Goal: Task Accomplishment & Management: Use online tool/utility

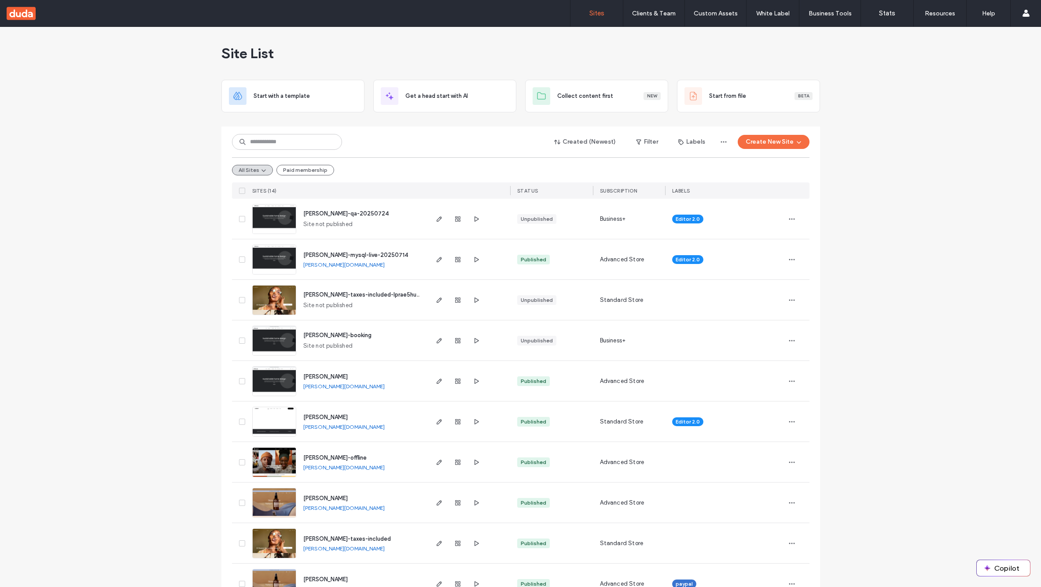
scroll to position [216, 0]
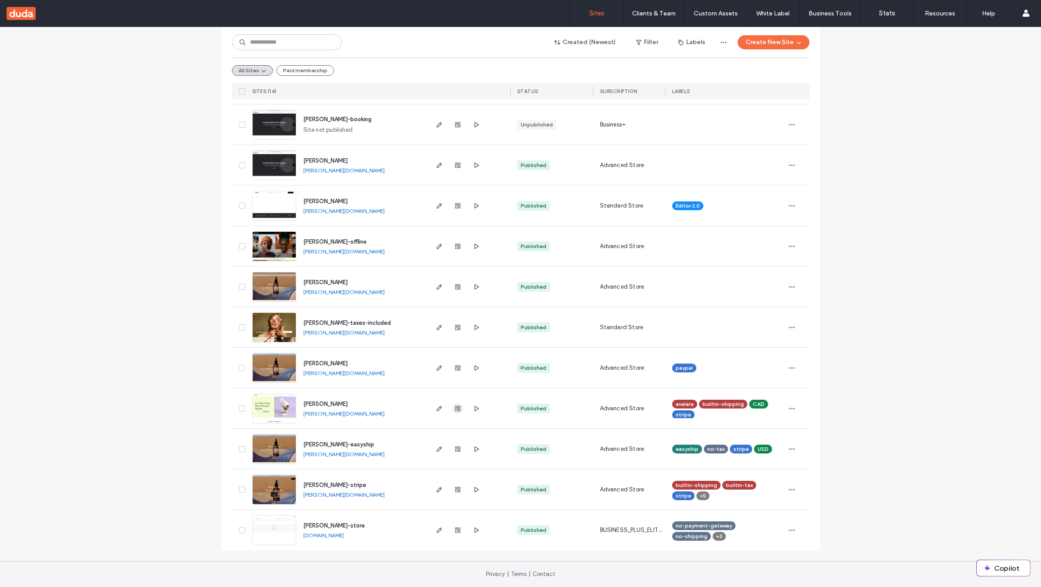
click at [455, 411] on icon "button" at bounding box center [457, 408] width 7 height 7
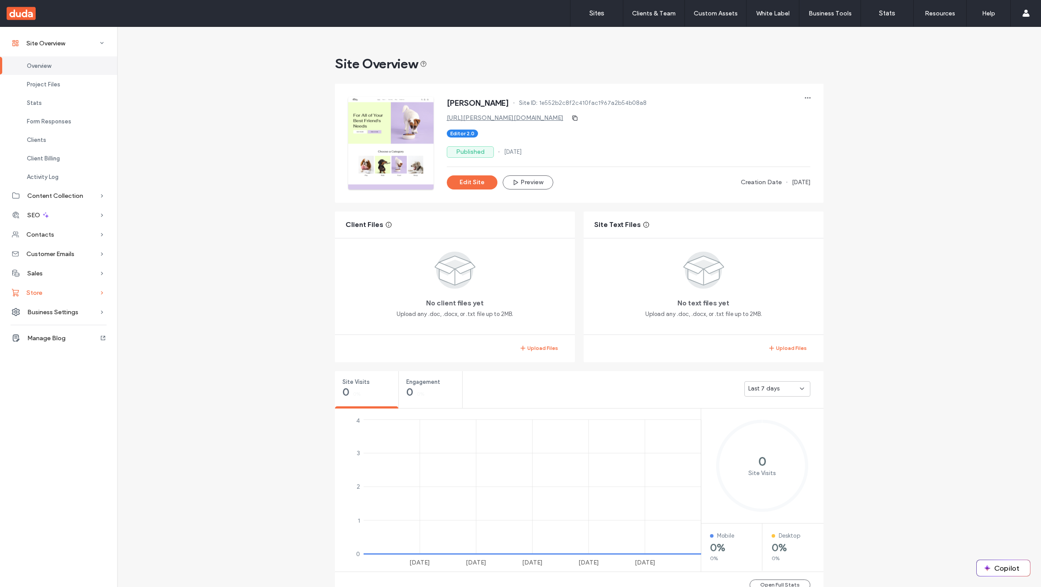
click at [65, 291] on div "Store" at bounding box center [58, 292] width 117 height 19
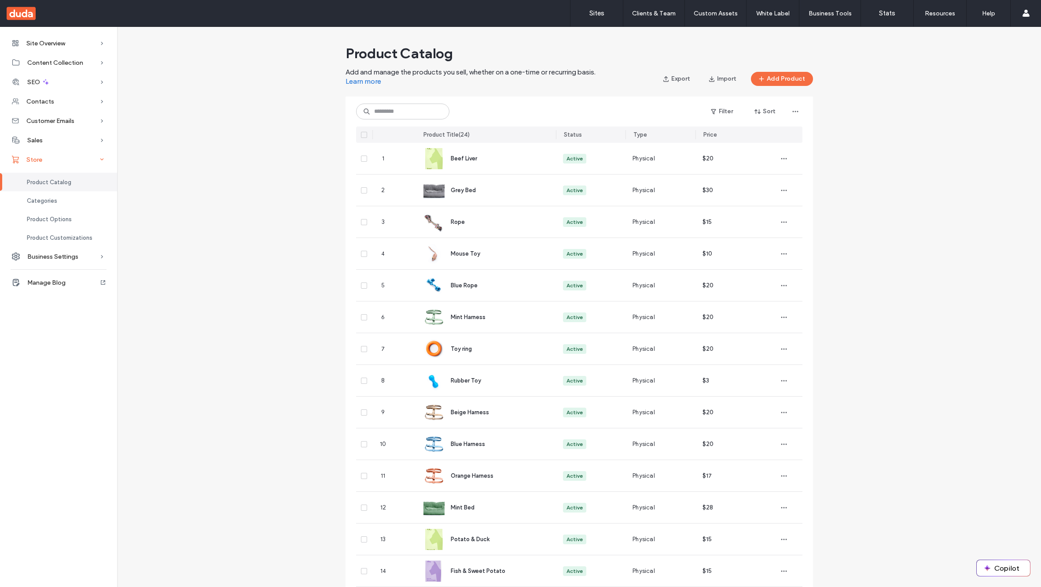
click at [60, 164] on div "Store" at bounding box center [58, 159] width 117 height 19
click at [43, 160] on div "Store" at bounding box center [58, 159] width 117 height 19
click at [63, 163] on div "Store" at bounding box center [58, 159] width 117 height 19
click at [157, 148] on div "Product Catalog Add and manage the products you sell, whether on a one-time or …" at bounding box center [579, 483] width 924 height 884
click at [82, 131] on div "Sales" at bounding box center [58, 139] width 117 height 19
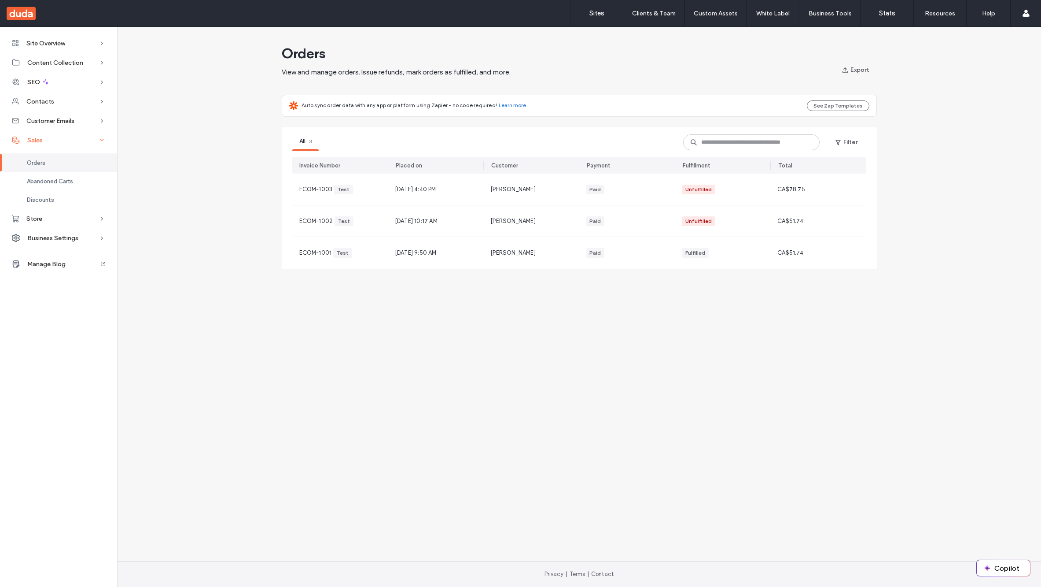
click at [54, 139] on div "Sales" at bounding box center [58, 139] width 117 height 19
click at [67, 44] on div "Site Overview" at bounding box center [58, 42] width 117 height 19
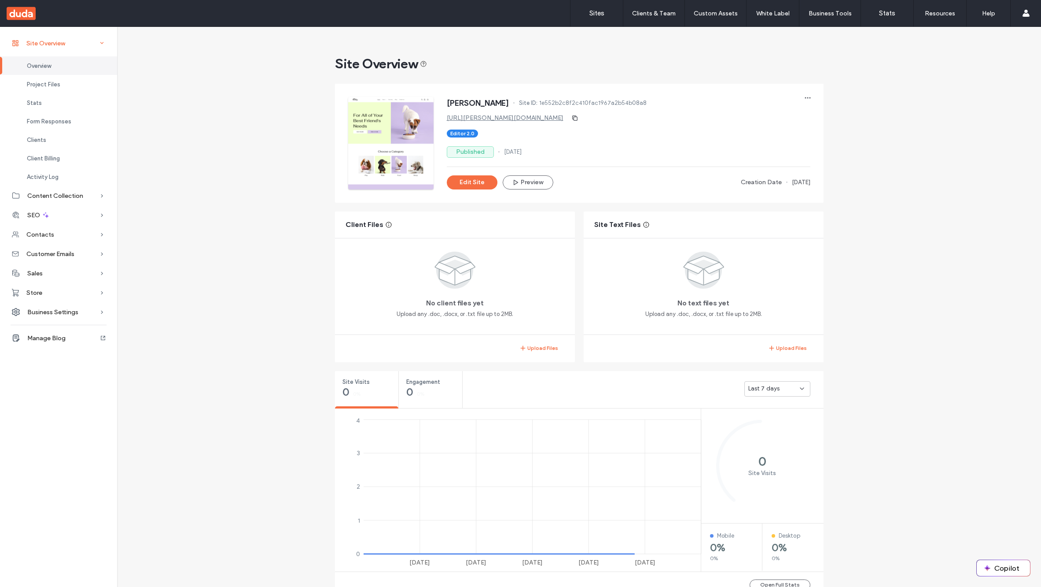
click at [67, 44] on div "Site Overview" at bounding box center [58, 42] width 117 height 19
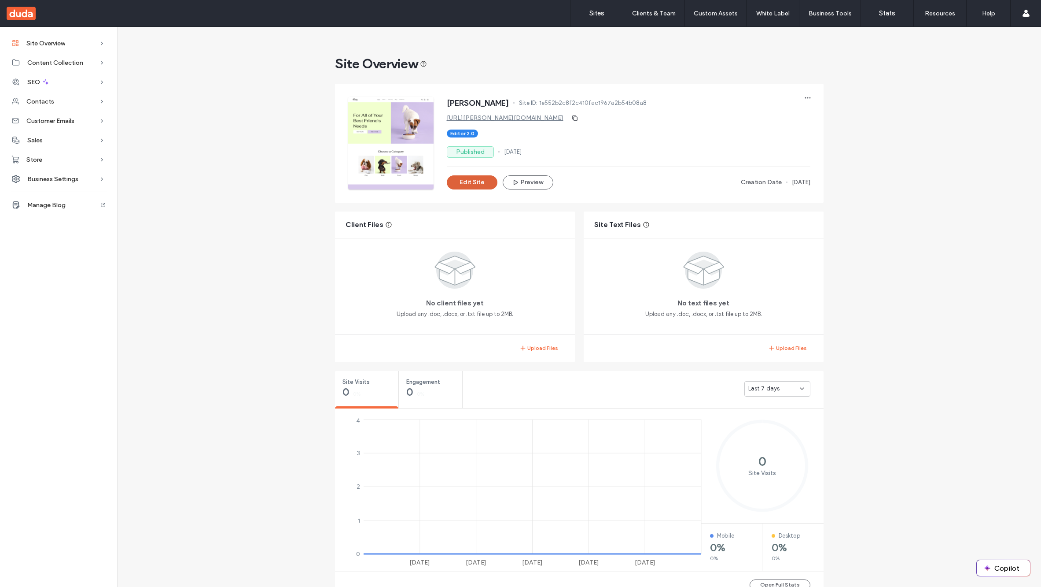
click at [480, 182] on button "Edit Site" at bounding box center [472, 182] width 51 height 14
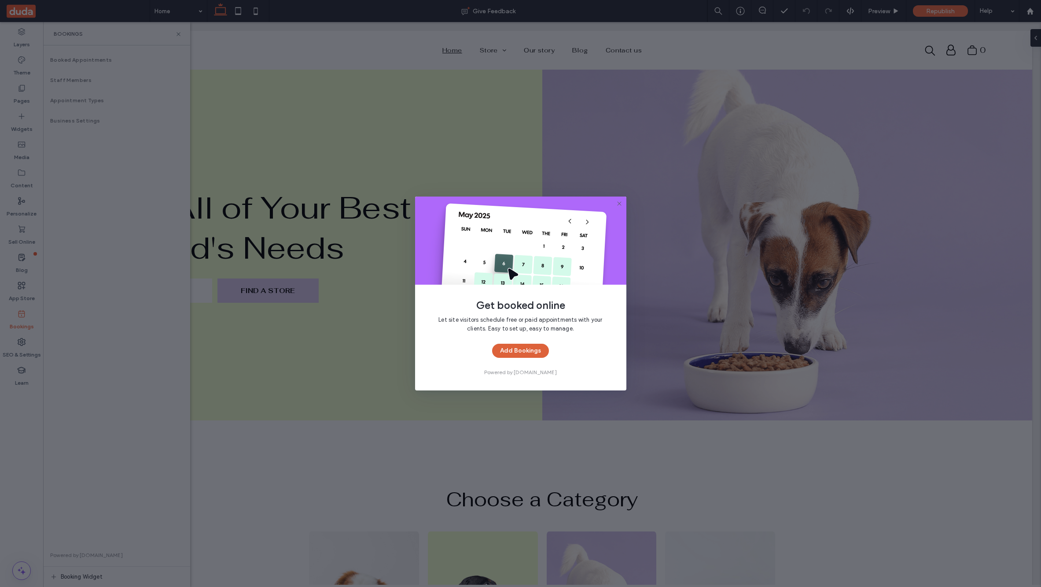
click at [517, 349] on button "Add Bookings" at bounding box center [520, 350] width 57 height 14
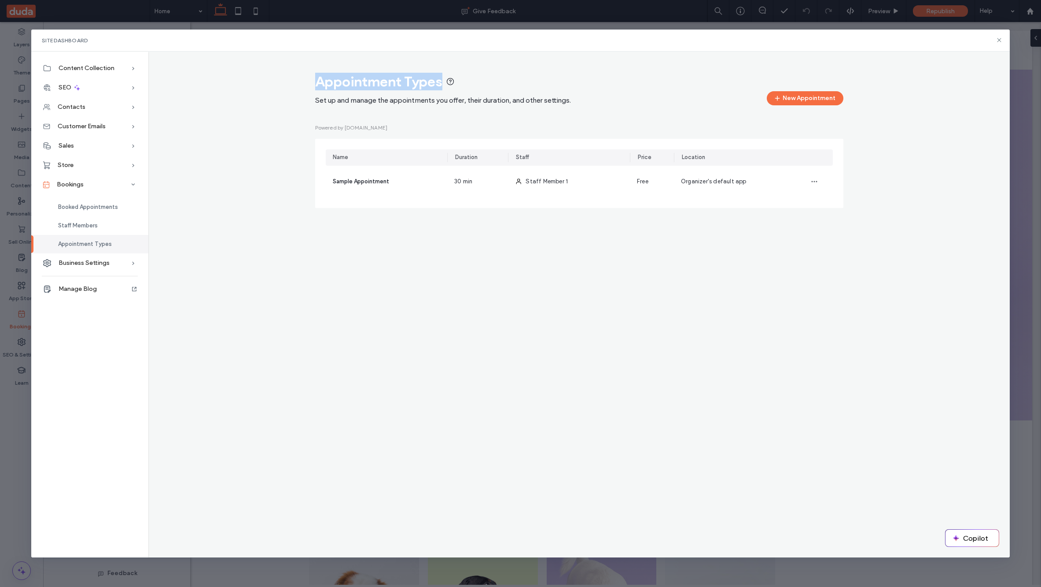
drag, startPoint x: 317, startPoint y: 81, endPoint x: 446, endPoint y: 81, distance: 128.6
click at [443, 81] on span "Appointment Types" at bounding box center [378, 82] width 127 height 18
copy span "Appointment Types"
drag, startPoint x: 508, startPoint y: 320, endPoint x: 508, endPoint y: 314, distance: 5.7
click at [508, 314] on div "Appointment Types Set up and manage the appointments you offer, their duration,…" at bounding box center [579, 305] width 862 height 506
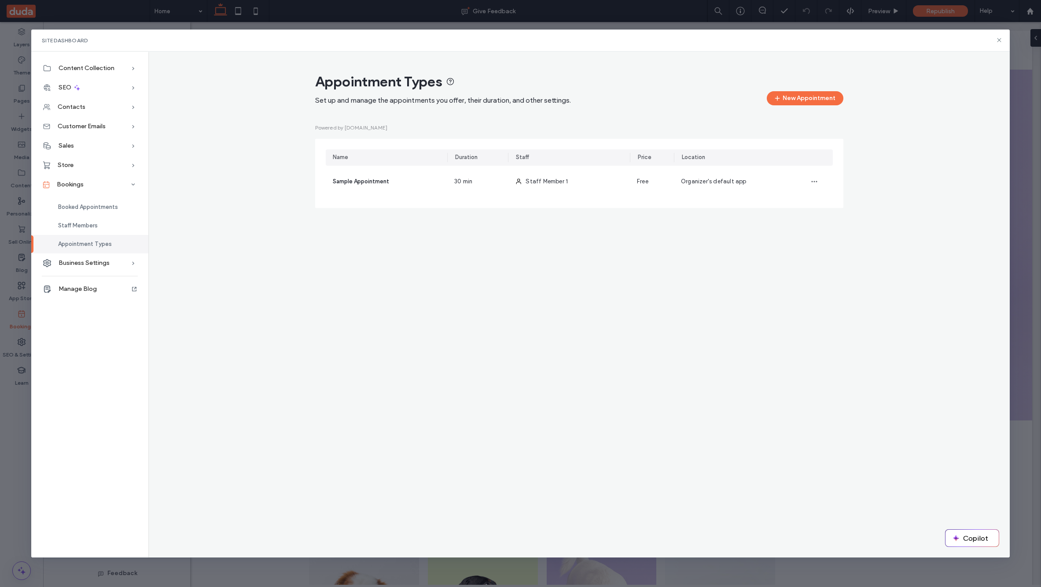
click at [756, 270] on div "Appointment Types Set up and manage the appointments you offer, their duration,…" at bounding box center [579, 305] width 862 height 506
click at [225, 132] on div "Appointment Types Set up and manage the appointments you offer, their duration,…" at bounding box center [579, 145] width 848 height 144
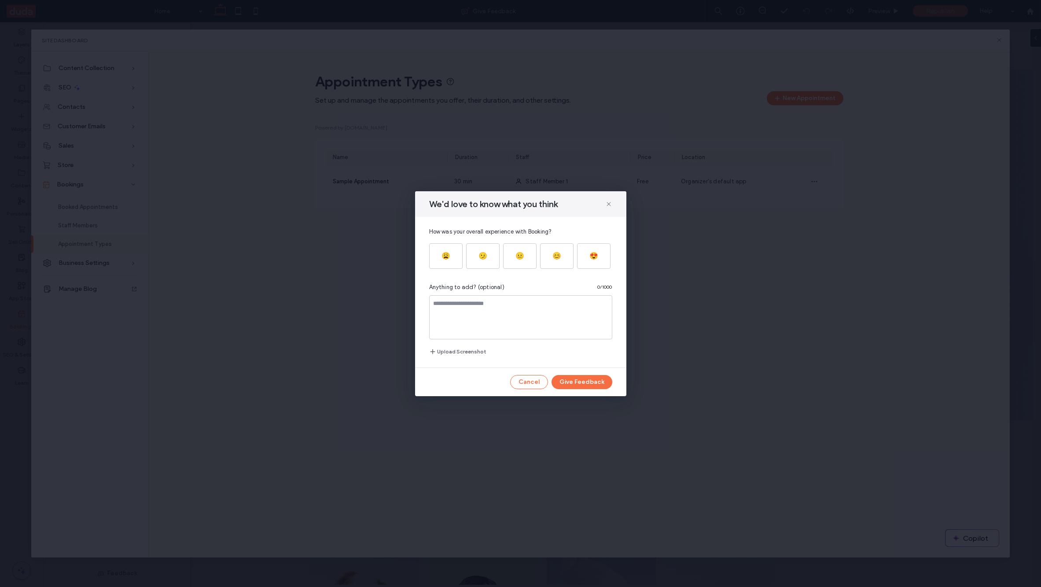
click at [609, 203] on icon at bounding box center [608, 203] width 7 height 7
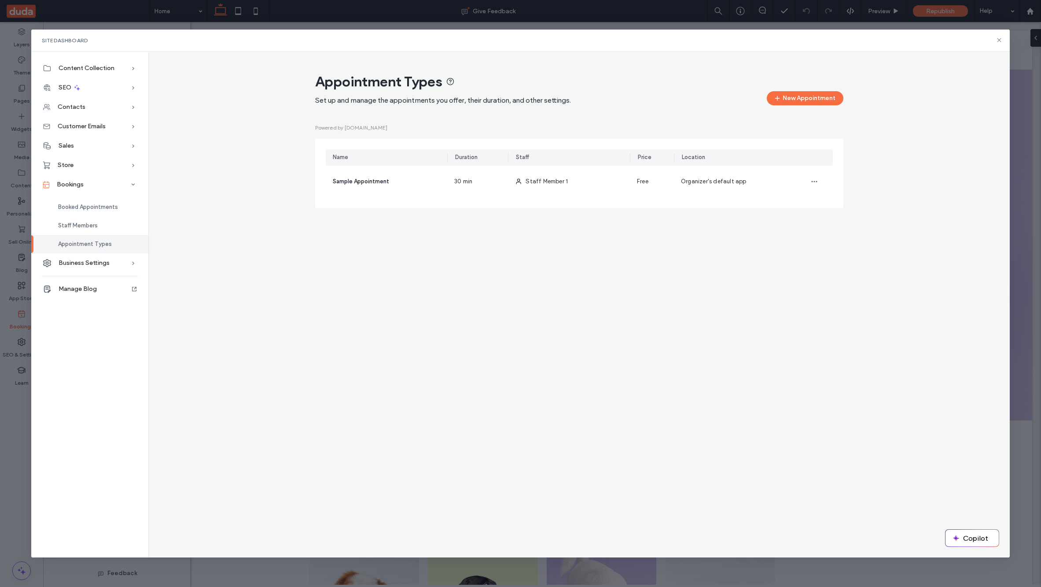
click at [162, 70] on div "Appointment Types Set up and manage the appointments you offer, their duration,…" at bounding box center [579, 145] width 862 height 158
click at [155, 62] on div "Appointment Types Set up and manage the appointments you offer, their duration,…" at bounding box center [579, 305] width 862 height 506
click at [184, 77] on div "Appointment Types Set up and manage the appointments you offer, their duration,…" at bounding box center [579, 145] width 848 height 144
click at [226, 140] on div "Appointment Types Set up and manage the appointments you offer, their duration,…" at bounding box center [579, 145] width 848 height 144
